Goal: Task Accomplishment & Management: Manage account settings

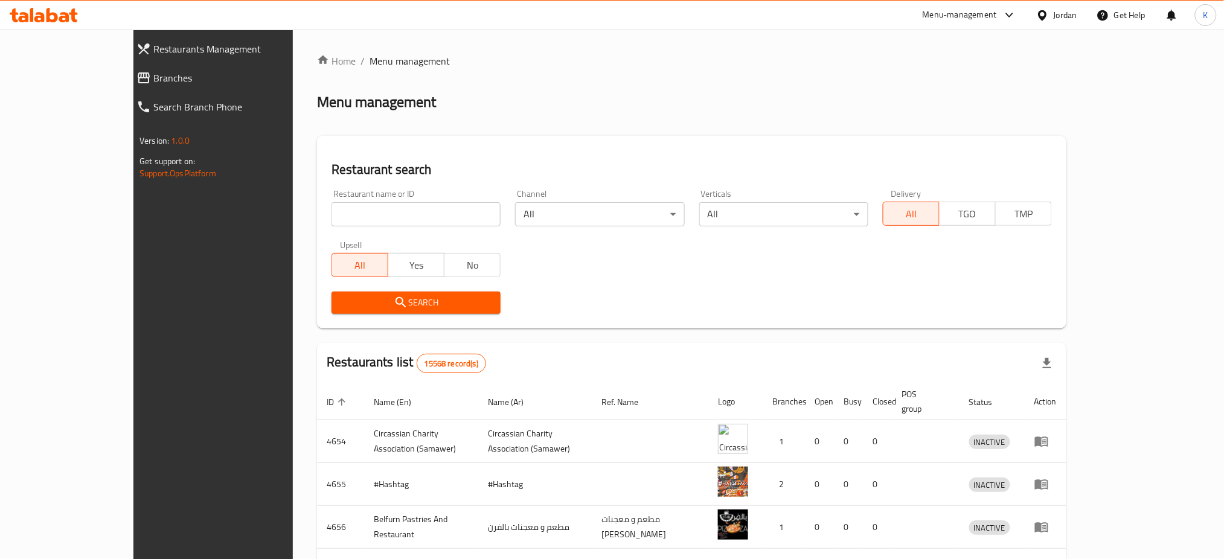
click at [356, 208] on input "search" at bounding box center [415, 214] width 169 height 24
type input "t bone"
click button "Search" at bounding box center [415, 303] width 169 height 22
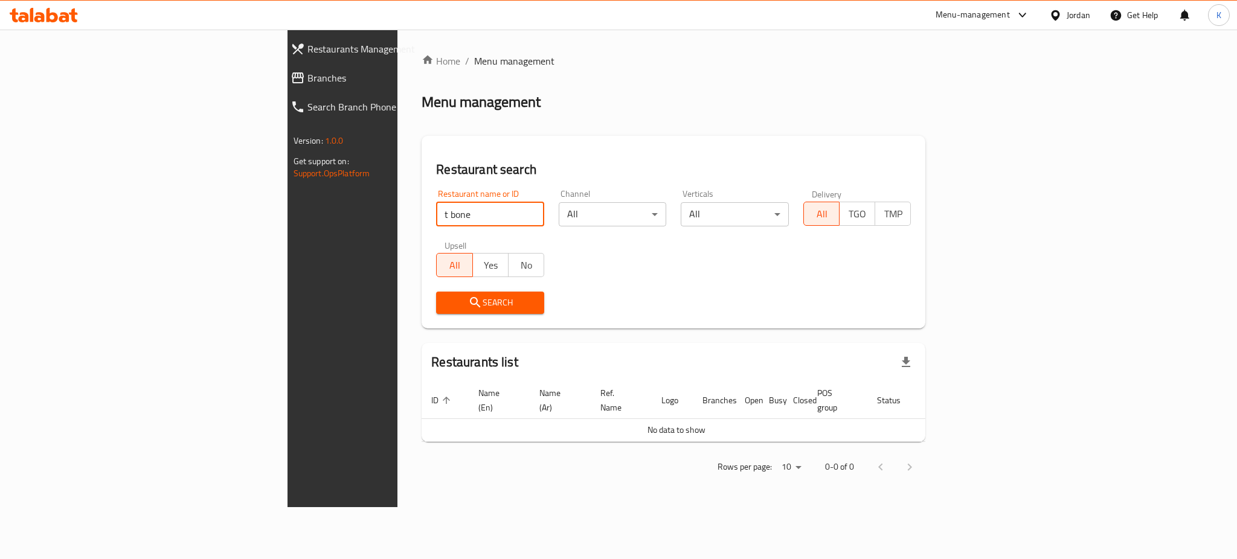
click at [436, 222] on input "t bone" at bounding box center [490, 214] width 108 height 24
click at [436, 220] on input "t bone" at bounding box center [490, 214] width 108 height 24
type input "bone"
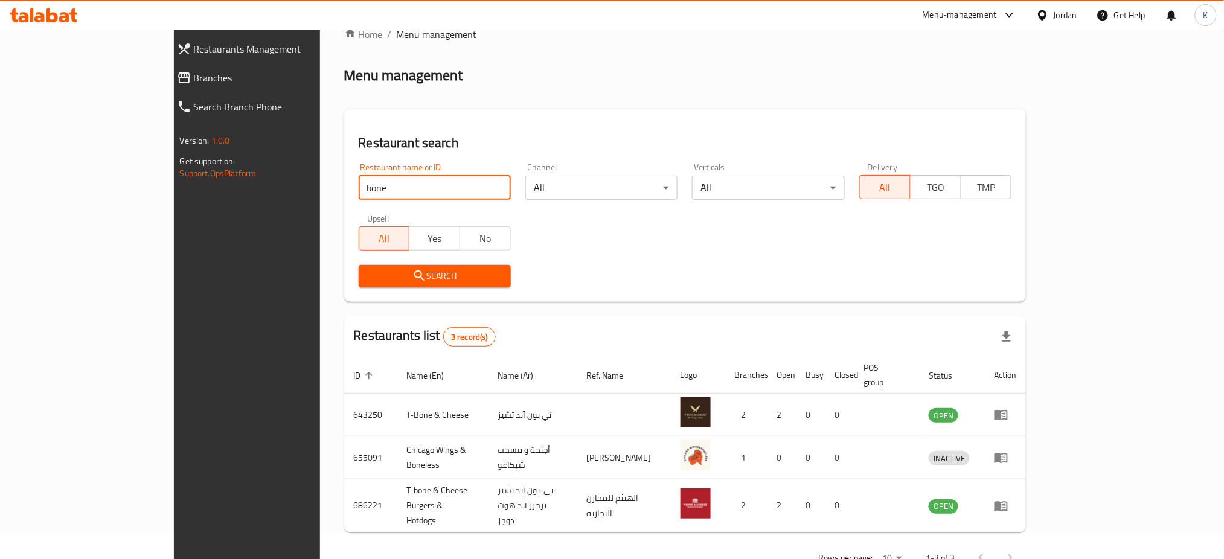
scroll to position [41, 0]
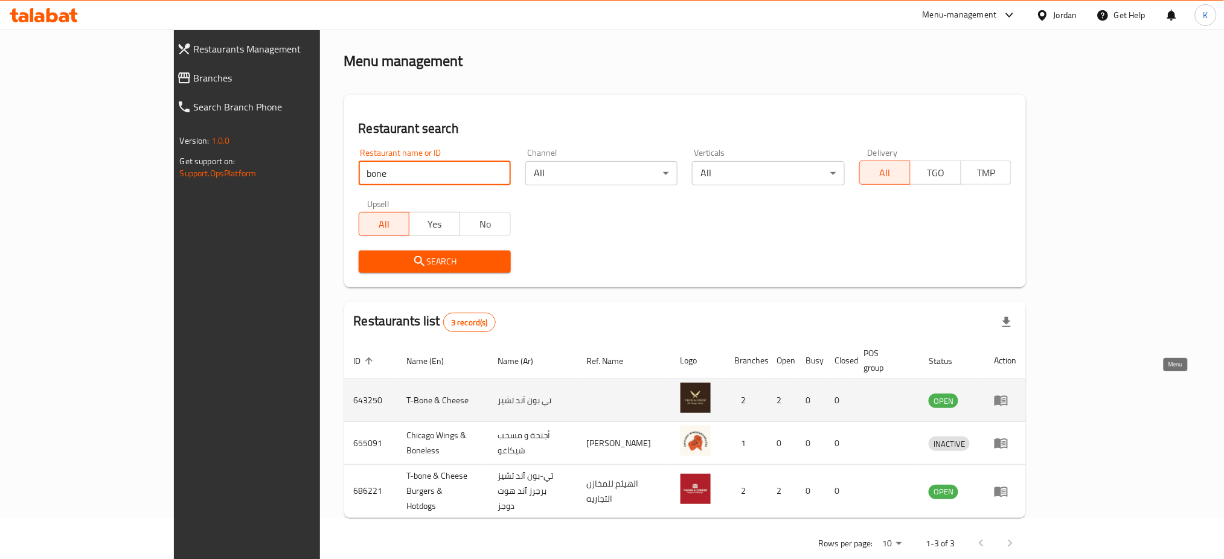
click at [1008, 394] on icon "enhanced table" at bounding box center [1001, 400] width 14 height 14
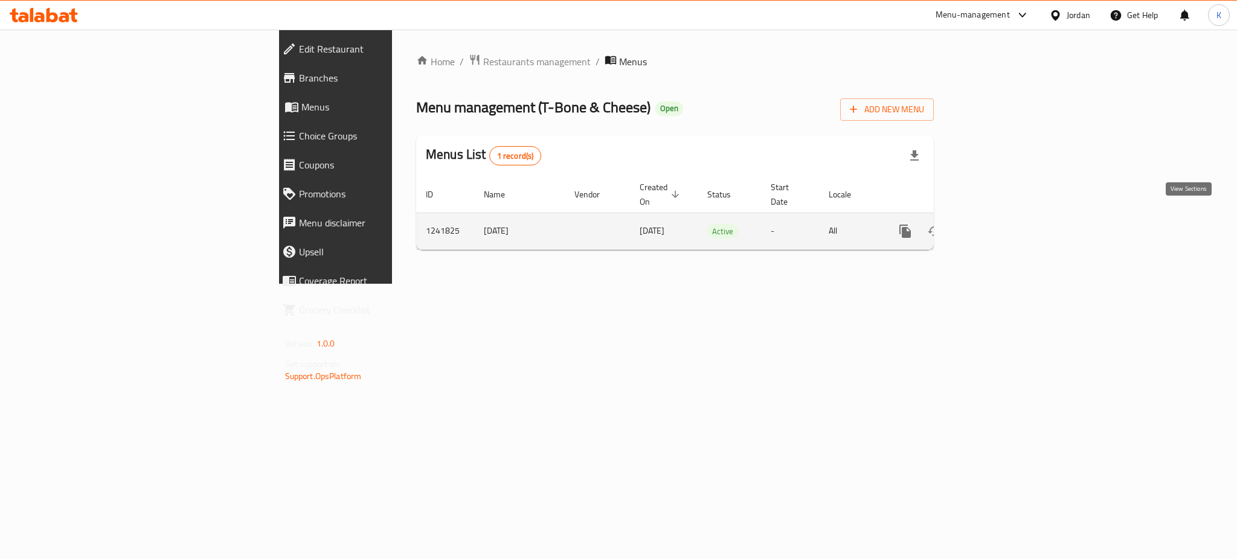
click at [999, 224] on icon "enhanced table" at bounding box center [992, 231] width 14 height 14
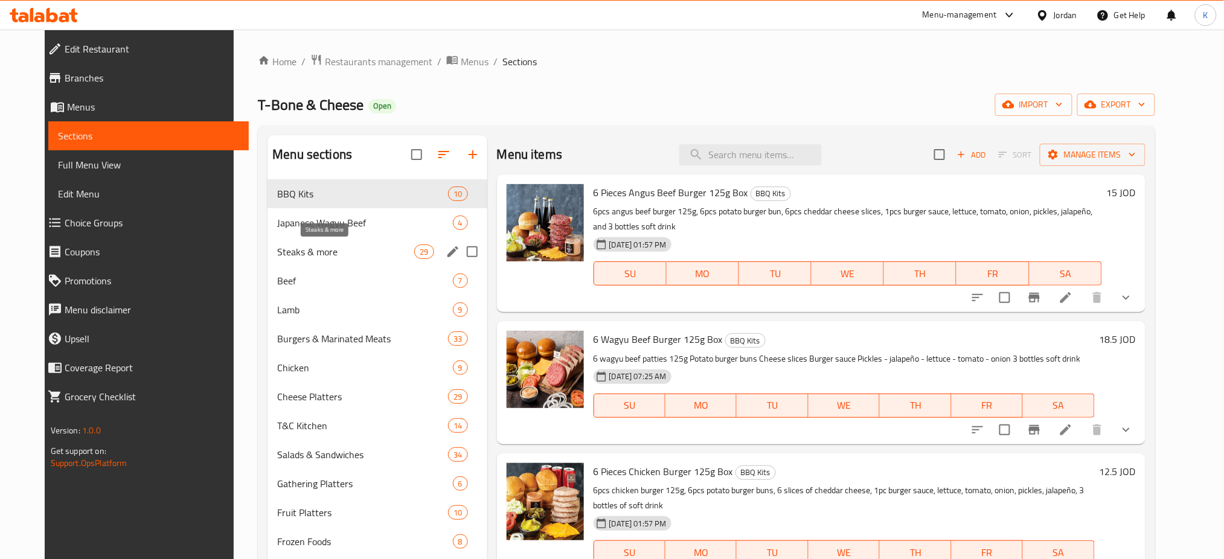
click at [325, 246] on span "Steaks & more" at bounding box center [345, 252] width 137 height 14
